Goal: Task Accomplishment & Management: Use online tool/utility

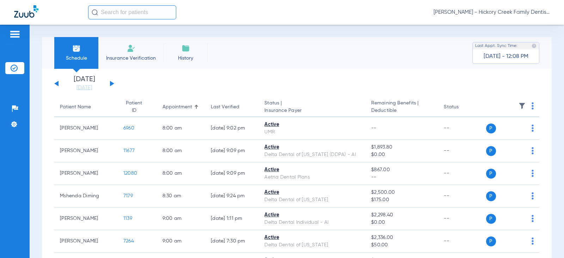
click at [318, 24] on div "[PERSON_NAME] - Hickory Creek Family Dentistry" at bounding box center [282, 12] width 564 height 25
click at [126, 55] on span "Insurance Verification" at bounding box center [131, 58] width 55 height 7
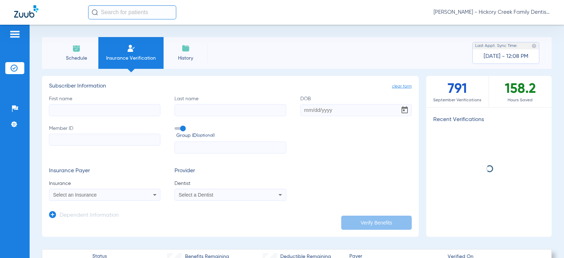
click at [93, 53] on li "Schedule" at bounding box center [76, 53] width 44 height 32
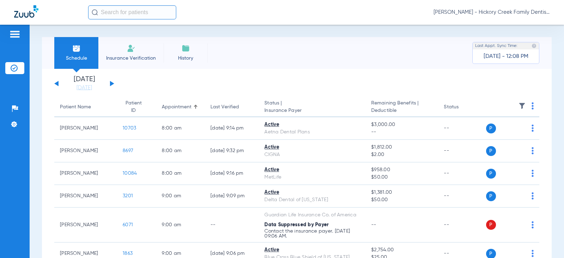
click at [112, 82] on button at bounding box center [112, 83] width 4 height 5
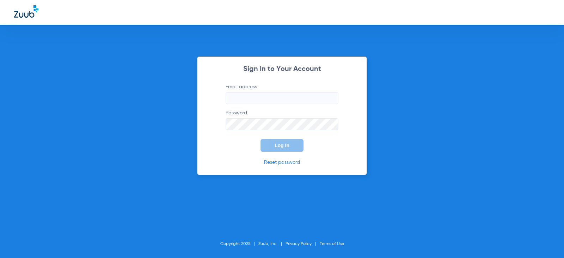
type input "[EMAIL_ADDRESS][DOMAIN_NAME]"
click at [280, 146] on span "Log In" at bounding box center [281, 145] width 15 height 6
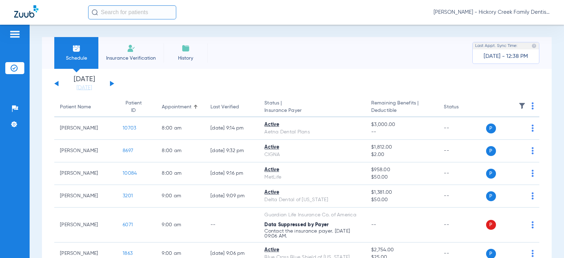
click at [137, 55] on span "Insurance Verification" at bounding box center [131, 58] width 55 height 7
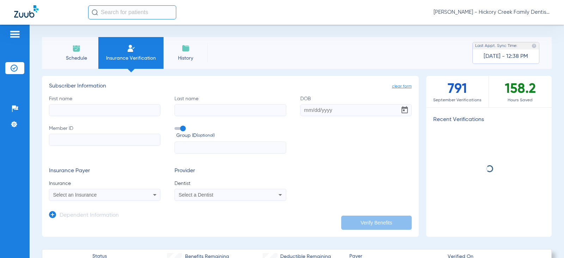
click at [87, 49] on li "Schedule" at bounding box center [76, 53] width 44 height 32
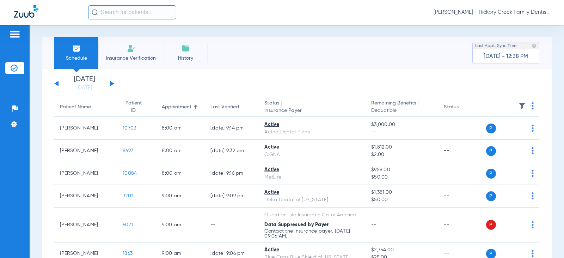
click at [112, 84] on button at bounding box center [112, 83] width 4 height 5
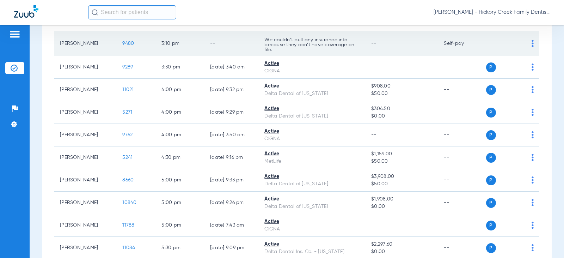
scroll to position [959, 0]
